Goal: Check status: Check status

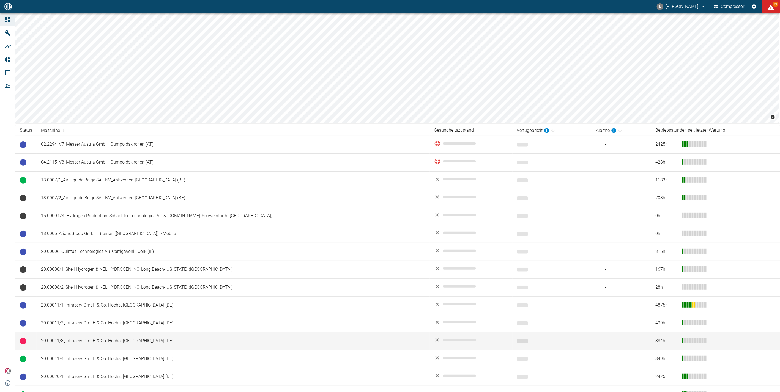
scroll to position [61, 0]
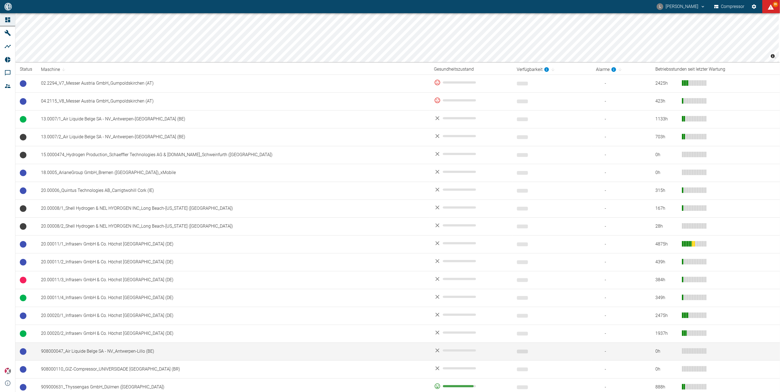
click at [85, 353] on td "908000047_Air Liquide Belge SA - NV_Antwerpen-Lillo (BE)" at bounding box center [233, 352] width 393 height 18
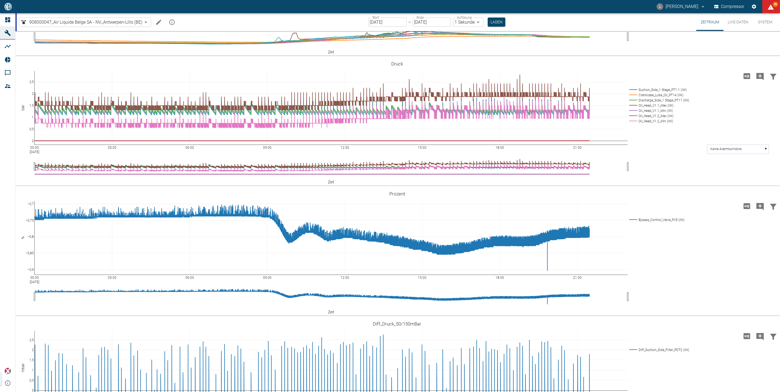
scroll to position [183, 0]
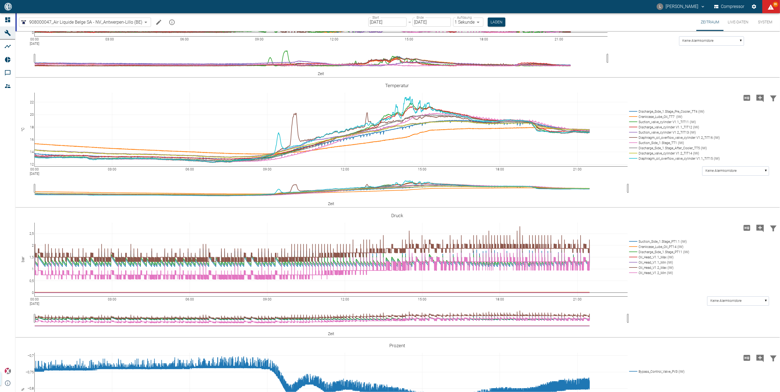
click at [399, 20] on input "[DATE]" at bounding box center [387, 22] width 38 height 9
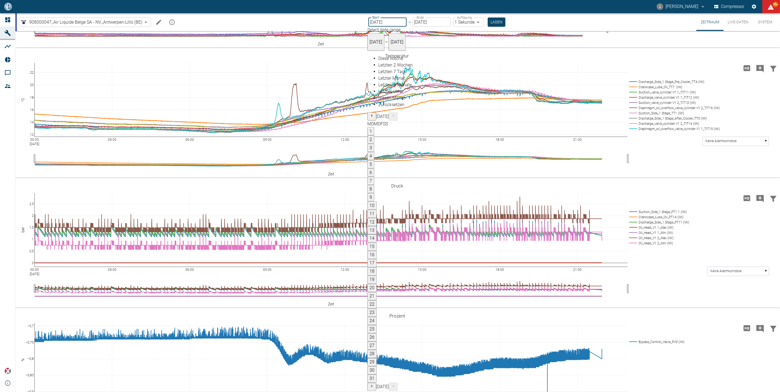
scroll to position [314, 0]
type input "[DATE]"
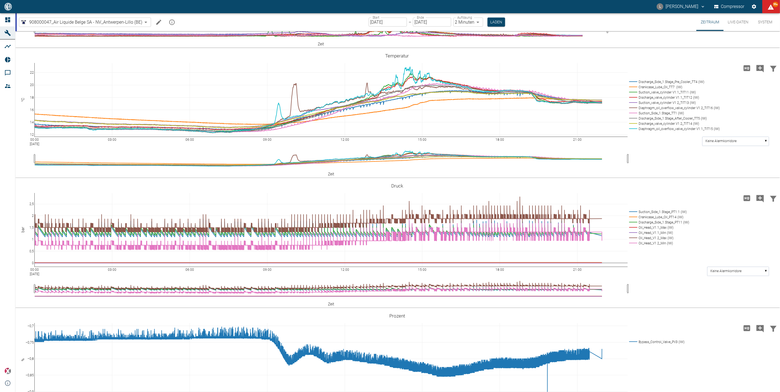
click at [475, 20] on body "L [PERSON_NAME] Compressor 99+ Dashboard Maschinen Analysen Reports Kommentare …" at bounding box center [390, 196] width 780 height 392
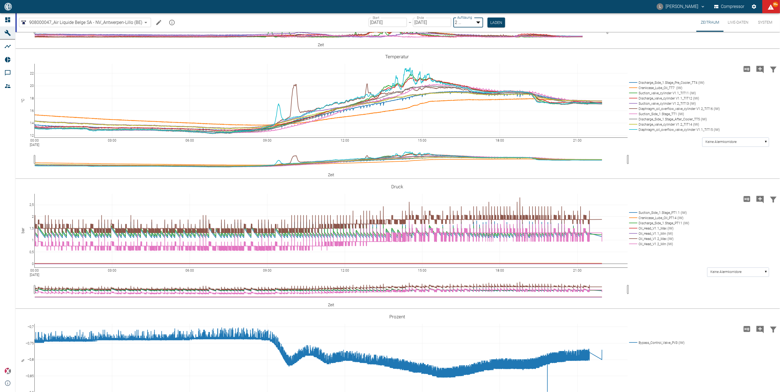
type input "1sec"
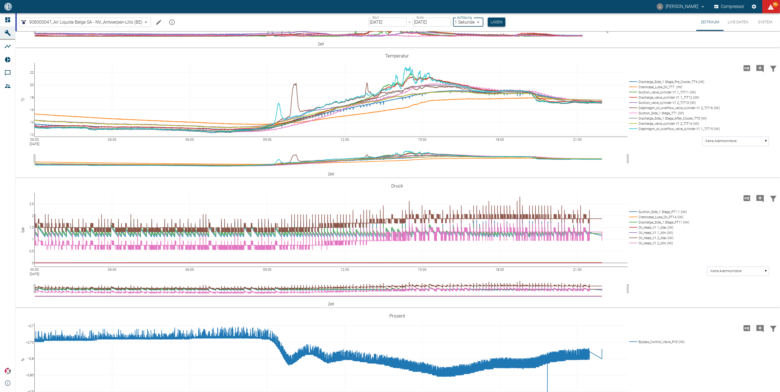
click at [500, 21] on button "Laden" at bounding box center [497, 22] width 18 height 9
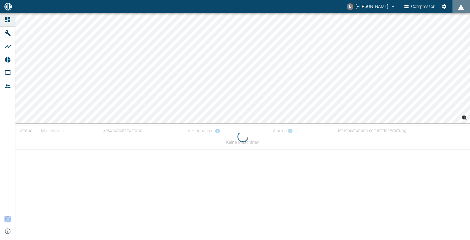
click at [248, 0] on html "L [PERSON_NAME] Compressor Dashboard Maschinen Analysen Reports Kommentare Mitg…" at bounding box center [235, 120] width 470 height 240
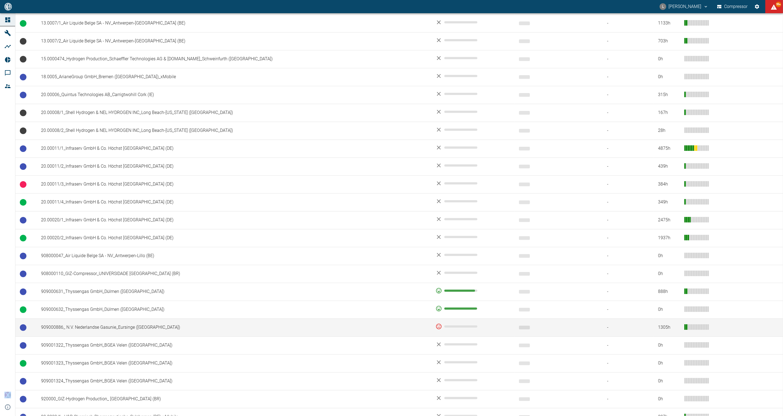
scroll to position [183, 0]
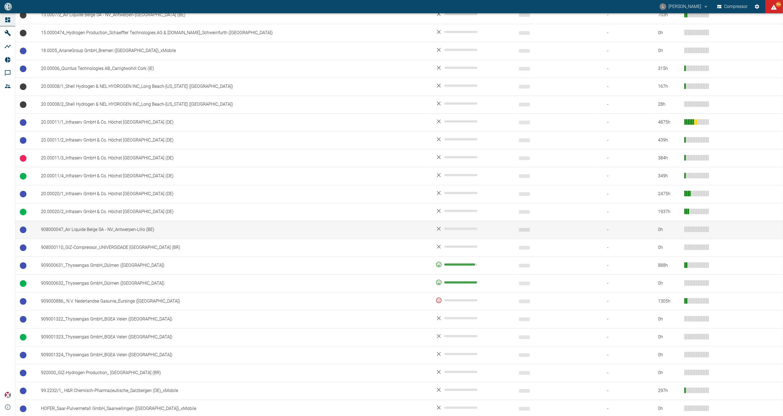
click at [70, 231] on td "908000047_Air Liquide Belge SA - NV_Antwerpen-Lillo (BE)" at bounding box center [234, 230] width 394 height 18
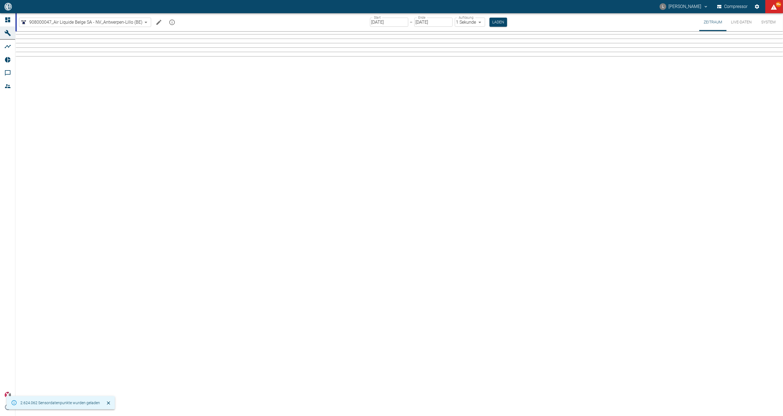
click at [401, 22] on input "[DATE]" at bounding box center [389, 22] width 38 height 9
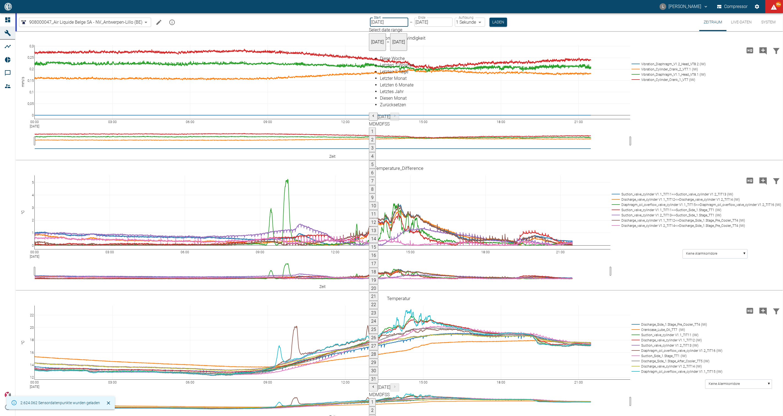
type input "[DATE]"
type input "2min"
type input "[DATE]"
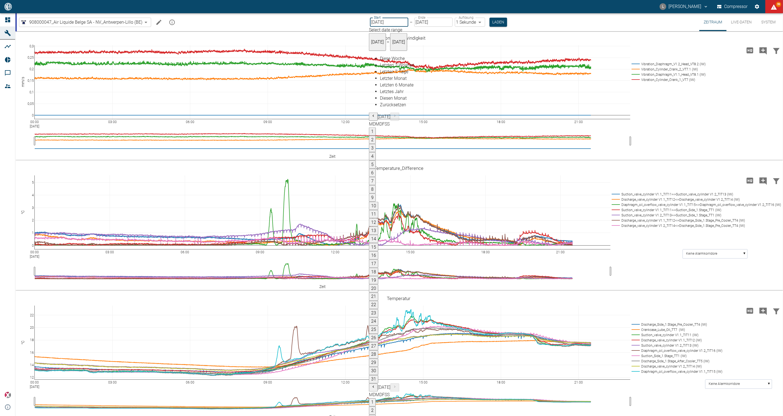
type input "1sec"
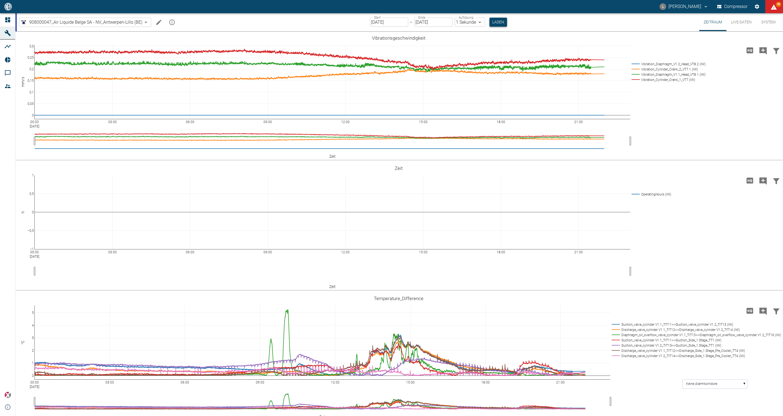
click at [469, 20] on button "Laden" at bounding box center [498, 22] width 18 height 9
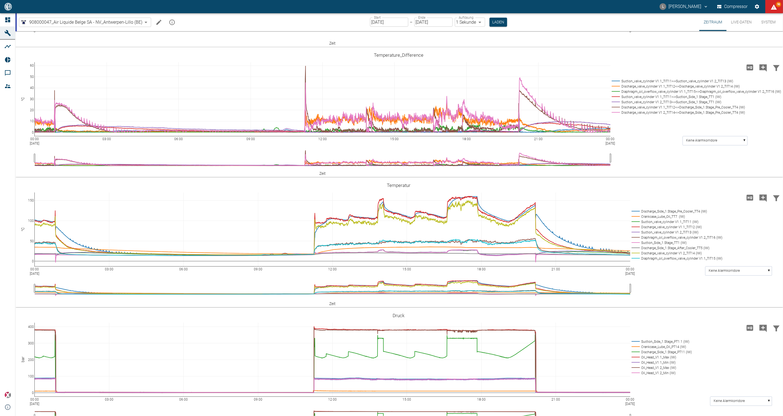
scroll to position [367, 0]
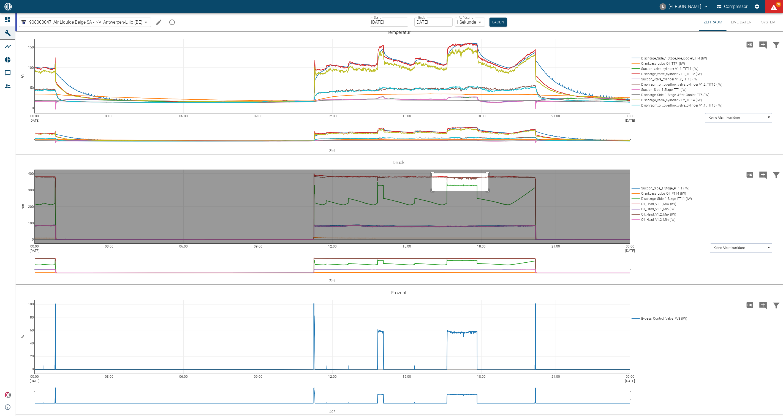
drag, startPoint x: 431, startPoint y: 203, endPoint x: 488, endPoint y: 221, distance: 59.5
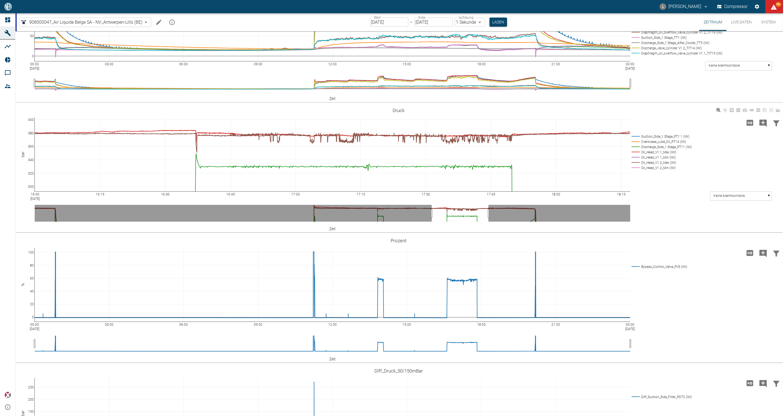
scroll to position [397, 0]
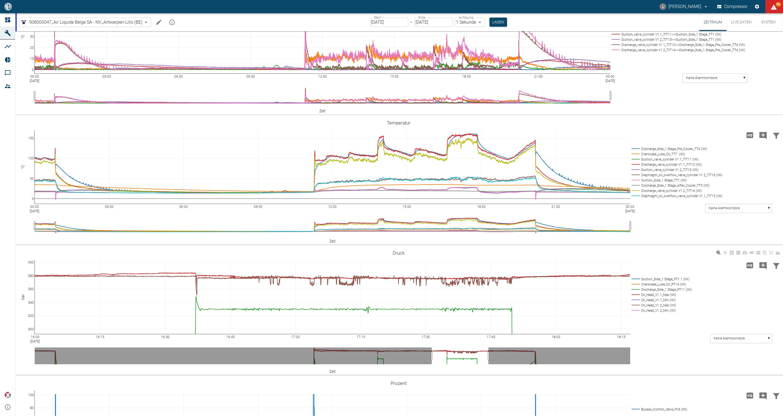
scroll to position [336, 0]
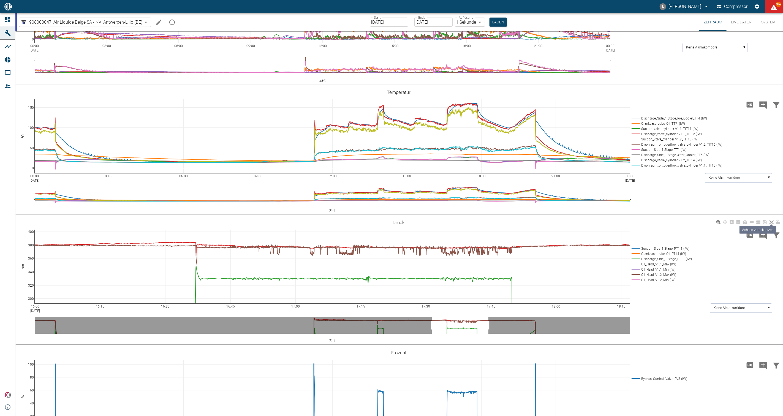
click at [770, 224] on icon at bounding box center [771, 222] width 4 height 4
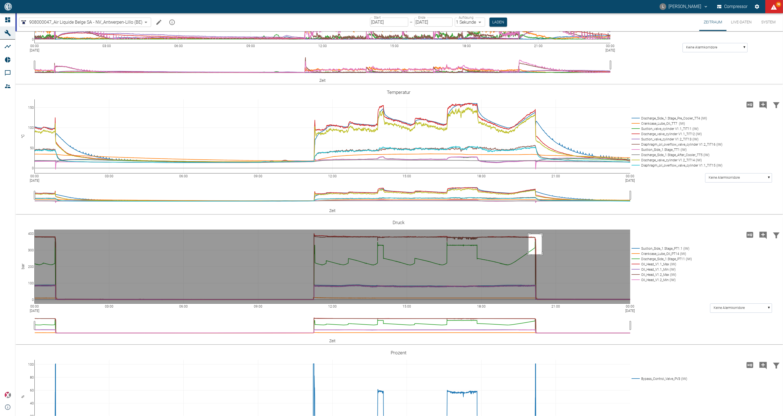
drag, startPoint x: 528, startPoint y: 234, endPoint x: 541, endPoint y: 255, distance: 24.0
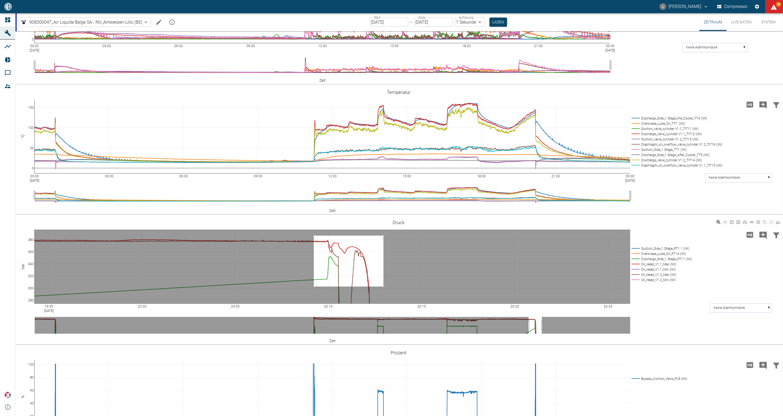
drag, startPoint x: 314, startPoint y: 236, endPoint x: 383, endPoint y: 287, distance: 86.2
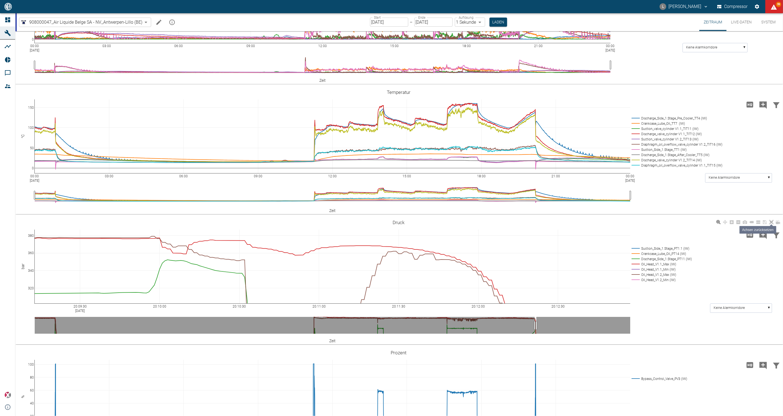
click at [770, 223] on icon at bounding box center [771, 222] width 4 height 4
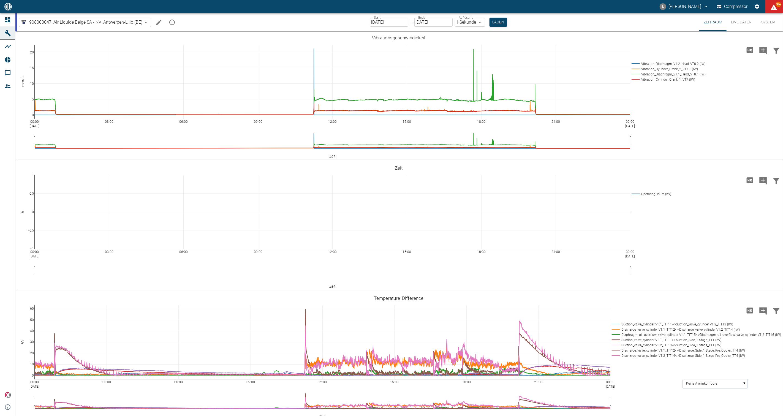
scroll to position [0, 0]
